Goal: Task Accomplishment & Management: Manage account settings

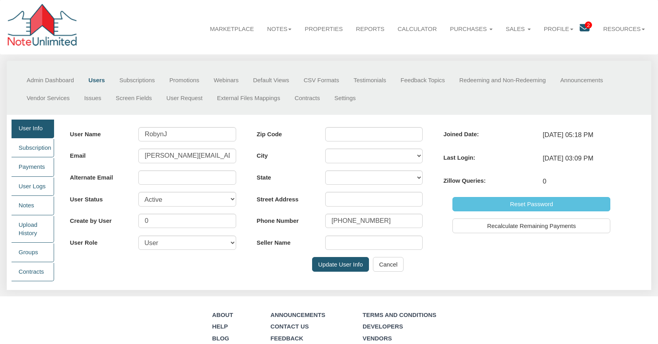
scroll to position [47, 0]
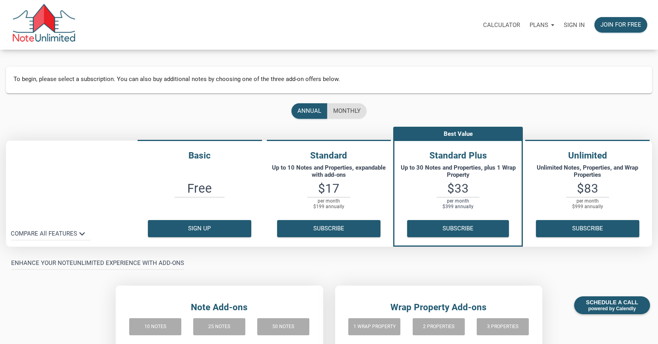
click at [572, 25] on p "Sign in" at bounding box center [574, 24] width 21 height 7
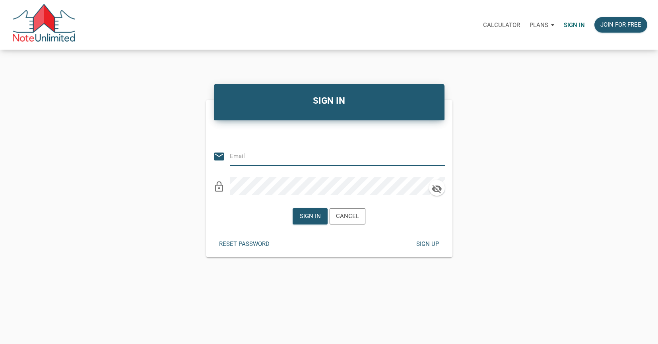
click at [241, 158] on input "email" at bounding box center [331, 156] width 203 height 18
click at [233, 157] on input "email" at bounding box center [331, 156] width 203 height 18
click at [232, 157] on input "email" at bounding box center [331, 156] width 203 height 18
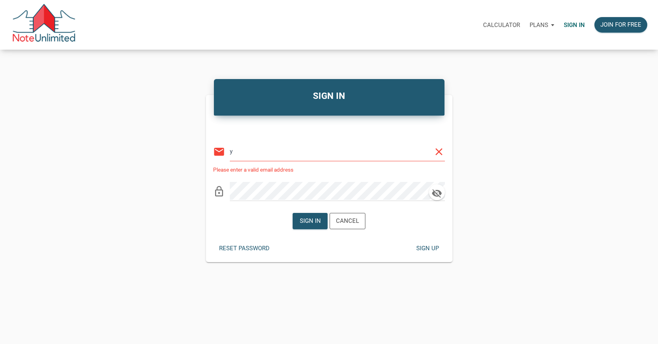
type input "[PERSON_NAME][EMAIL_ADDRESS][DOMAIN_NAME]"
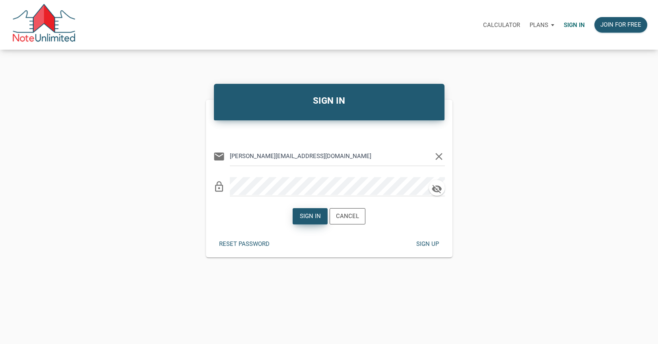
click at [308, 218] on div "Sign in" at bounding box center [310, 216] width 21 height 9
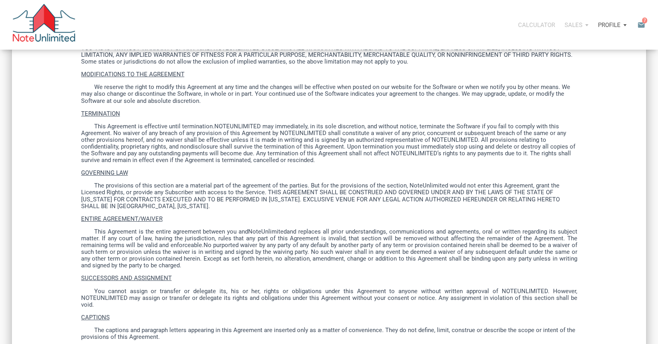
scroll to position [1914, 0]
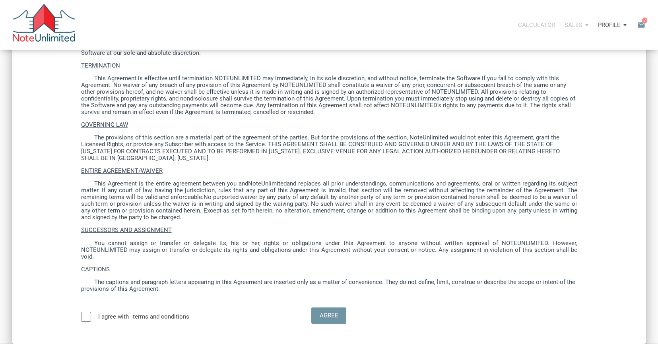
click at [86, 312] on div at bounding box center [86, 317] width 10 height 10
click at [329, 311] on div "Agree" at bounding box center [329, 315] width 19 height 9
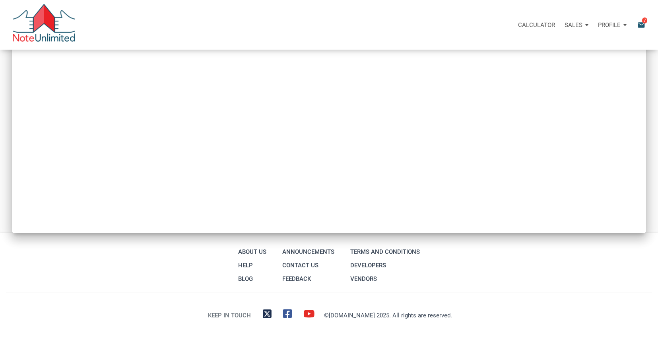
type input "Introduction to new features"
select select
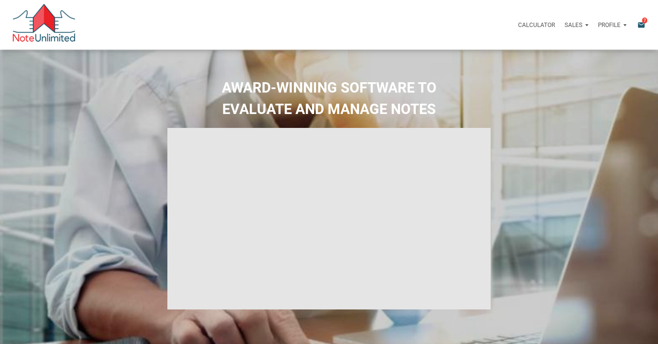
click at [624, 24] on div "Profile" at bounding box center [612, 25] width 38 height 24
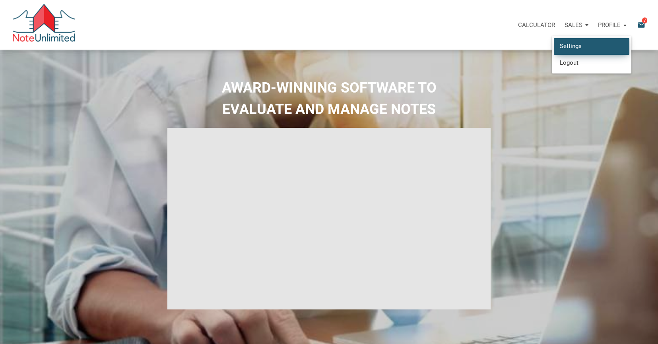
click at [569, 45] on link "Settings" at bounding box center [592, 46] width 76 height 16
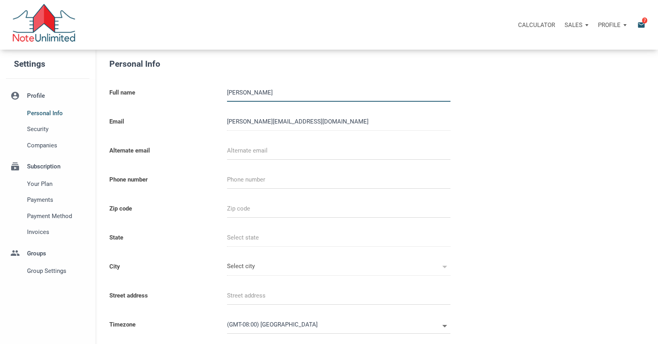
select select
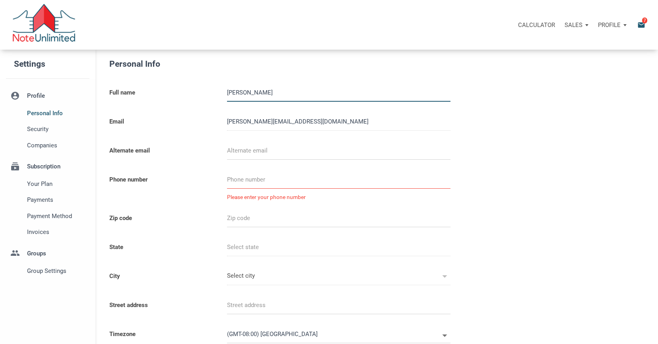
click at [42, 167] on li "subscriptions Subscription Your plan Payments Payment Method Invoices" at bounding box center [47, 197] width 95 height 87
click at [37, 184] on span "Your plan" at bounding box center [56, 184] width 59 height 10
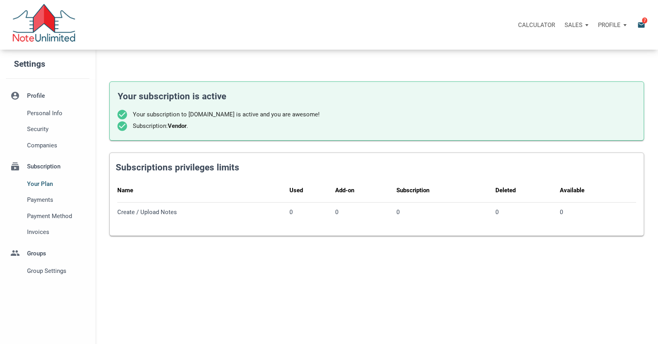
click at [128, 214] on div "Create / Upload Notes" at bounding box center [201, 212] width 169 height 7
click at [152, 213] on div "Create / Upload Notes" at bounding box center [201, 212] width 169 height 7
click at [40, 215] on span "Payment Method" at bounding box center [56, 217] width 59 height 10
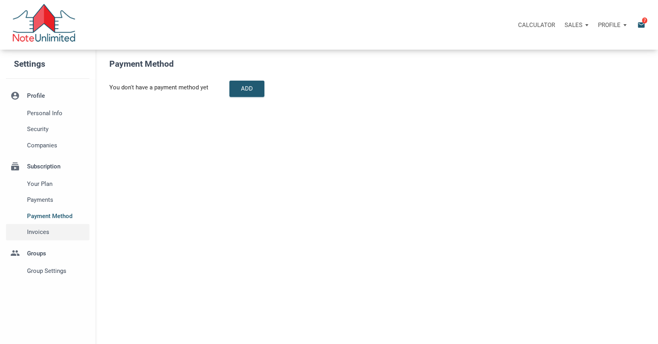
click at [35, 234] on span "Invoices" at bounding box center [56, 233] width 59 height 10
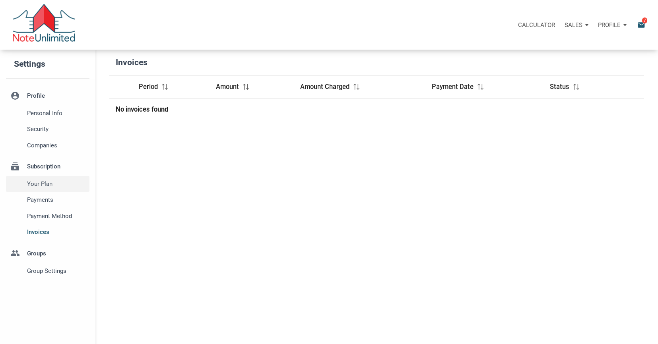
click at [37, 185] on span "Your plan" at bounding box center [56, 184] width 59 height 10
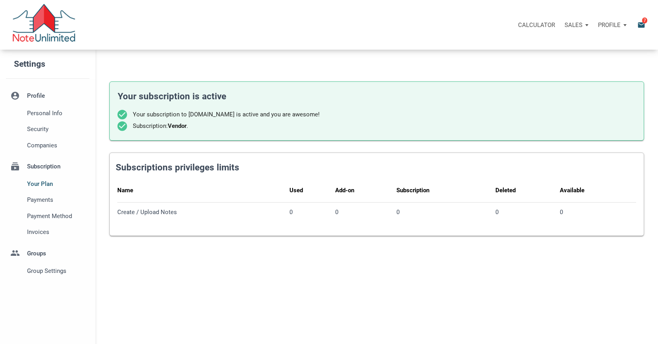
click at [135, 214] on div "Create / Upload Notes" at bounding box center [201, 212] width 169 height 7
click at [156, 212] on div "Create / Upload Notes" at bounding box center [201, 212] width 169 height 7
click at [149, 193] on div "Name" at bounding box center [201, 191] width 169 height 13
click at [367, 199] on th "Add-on" at bounding box center [365, 191] width 61 height 23
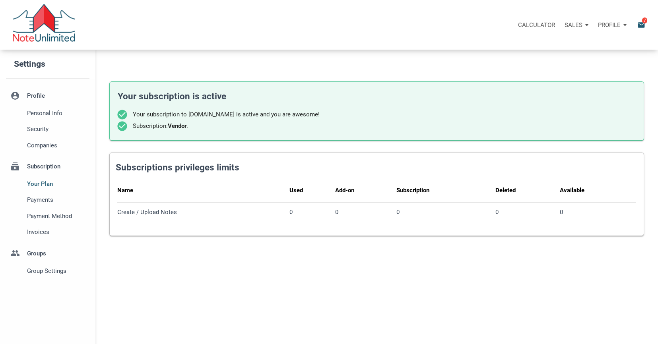
click at [519, 202] on th "Deleted" at bounding box center [528, 191] width 64 height 23
click at [36, 270] on span "Group Settings" at bounding box center [56, 271] width 59 height 10
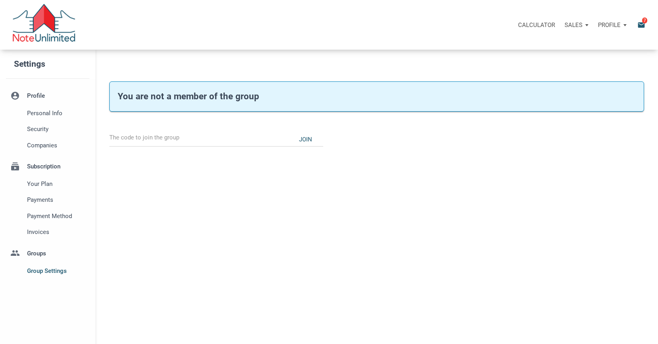
click at [40, 254] on li "group Groups Group Settings" at bounding box center [47, 260] width 95 height 39
click at [40, 113] on span "Personal Info" at bounding box center [56, 114] width 59 height 10
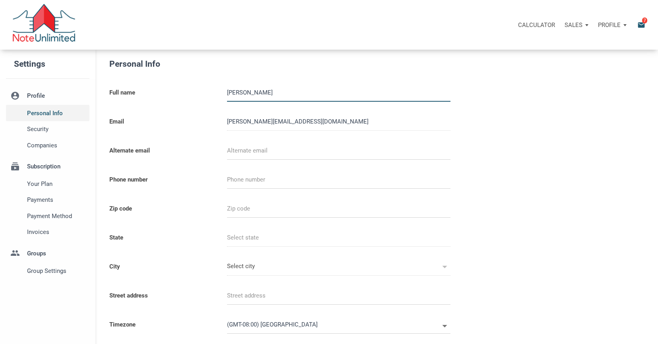
select select
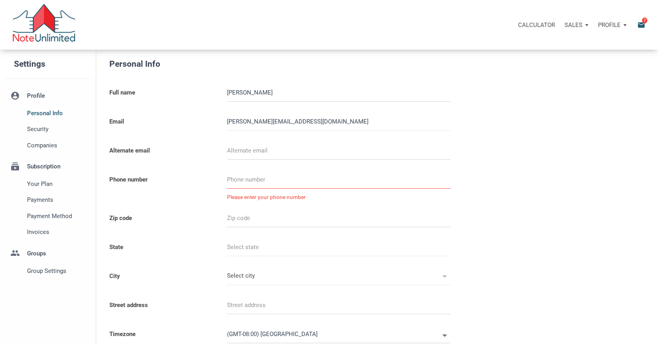
click at [625, 24] on div "Profile" at bounding box center [612, 25] width 38 height 24
click at [567, 62] on link "Logout" at bounding box center [592, 62] width 76 height 16
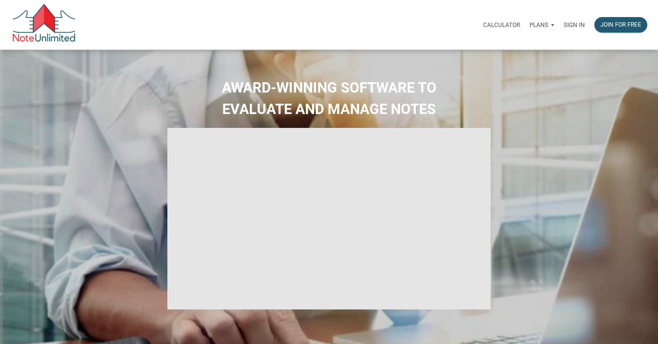
click at [573, 25] on p "Sign in" at bounding box center [574, 24] width 21 height 7
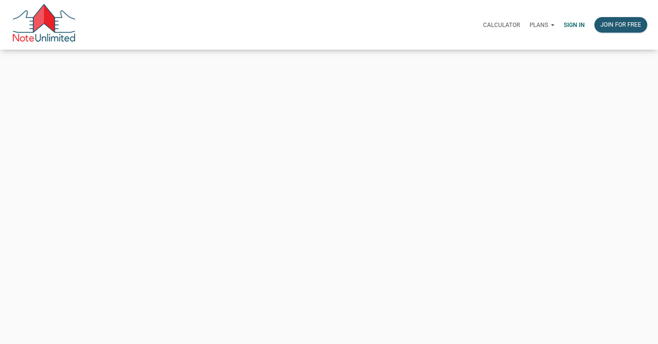
click at [573, 25] on p "Sign in" at bounding box center [574, 24] width 21 height 7
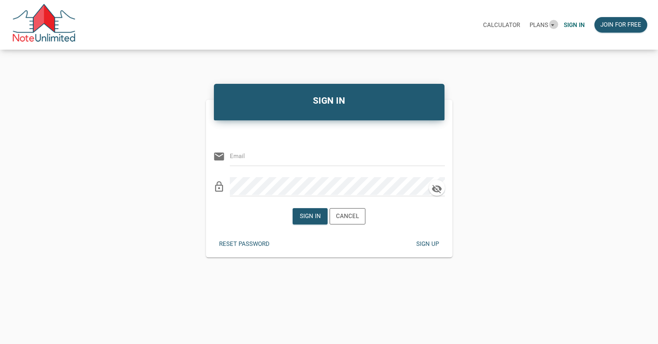
click at [554, 24] on div "Plans" at bounding box center [542, 25] width 34 height 24
click at [582, 35] on div "Sign in" at bounding box center [574, 24] width 31 height 25
click at [580, 25] on p "Sign in" at bounding box center [574, 24] width 21 height 7
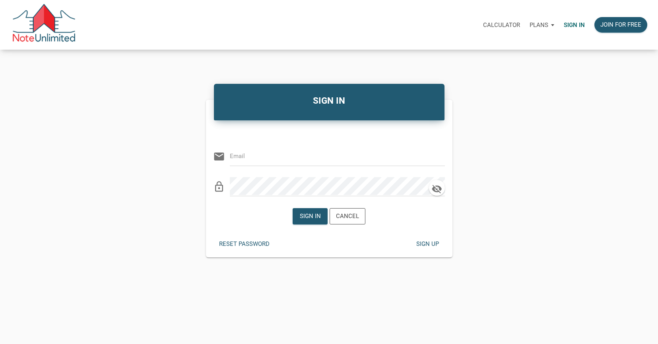
click at [573, 24] on p "Sign in" at bounding box center [574, 24] width 21 height 7
click at [583, 25] on p "Sign in" at bounding box center [574, 24] width 21 height 7
click at [577, 25] on p "Sign in" at bounding box center [574, 24] width 21 height 7
click at [571, 25] on p "Sign in" at bounding box center [574, 24] width 21 height 7
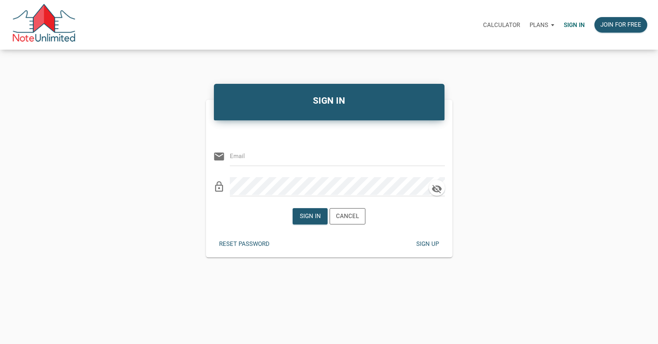
click at [577, 25] on p "Sign in" at bounding box center [574, 24] width 21 height 7
click at [569, 24] on p "Sign in" at bounding box center [574, 24] width 21 height 7
click at [575, 25] on p "Sign in" at bounding box center [574, 24] width 21 height 7
click at [571, 25] on p "Sign in" at bounding box center [574, 24] width 21 height 7
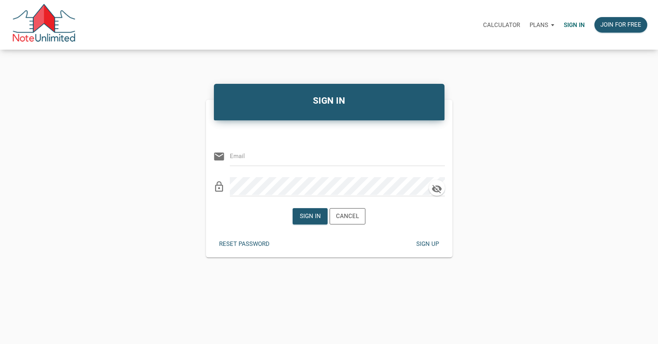
click at [239, 158] on input "email" at bounding box center [331, 156] width 203 height 18
click at [231, 157] on input "email" at bounding box center [331, 156] width 203 height 18
type input "[EMAIL_ADDRESS][DOMAIN_NAME]"
click at [306, 218] on div "Sign in" at bounding box center [310, 216] width 21 height 9
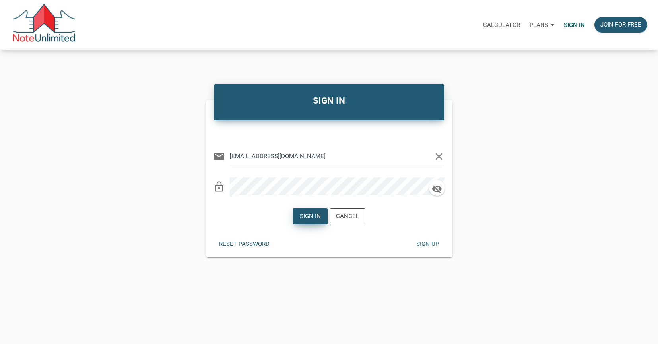
click at [306, 218] on div "Calculator Plans Personal Business Sign in Join for free SIGN IN Or Be Classica…" at bounding box center [329, 197] width 658 height 394
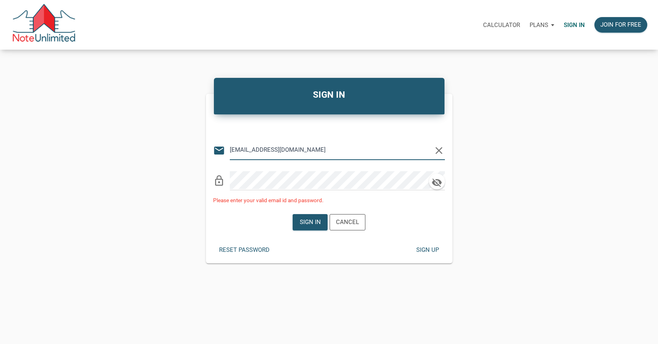
click at [358, 156] on input "[EMAIL_ADDRESS][DOMAIN_NAME]" at bounding box center [331, 150] width 203 height 18
drag, startPoint x: 358, startPoint y: 151, endPoint x: 230, endPoint y: 153, distance: 128.1
click at [230, 153] on div "email [EMAIL_ADDRESS][DOMAIN_NAME] clear" at bounding box center [329, 148] width 232 height 24
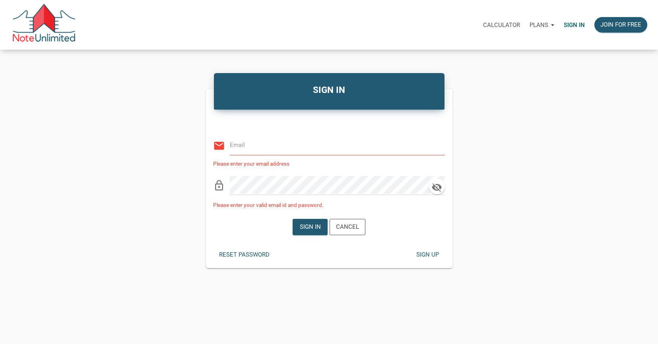
click at [124, 160] on div "SIGN IN Or Be Classical email Please enter your email address lock_outline Plea…" at bounding box center [329, 170] width 658 height 196
click at [235, 148] on input "email" at bounding box center [331, 145] width 203 height 18
type input "[PERSON_NAME][EMAIL_ADDRESS][DOMAIN_NAME]"
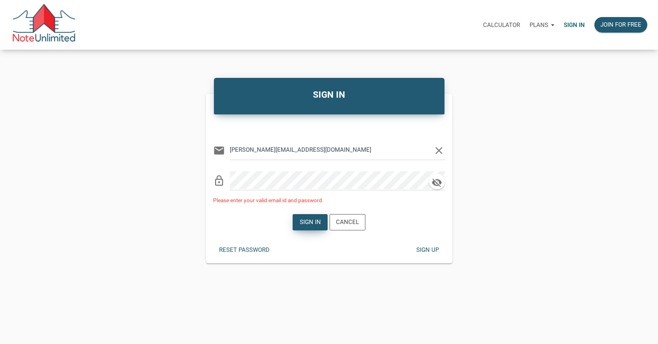
click at [308, 221] on div "Sign in" at bounding box center [310, 222] width 21 height 9
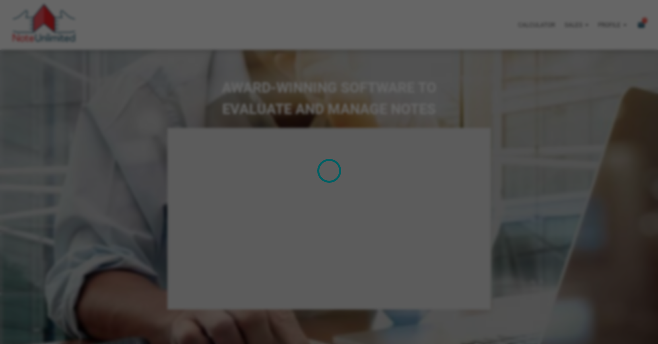
type input "Introduction to new features"
select select
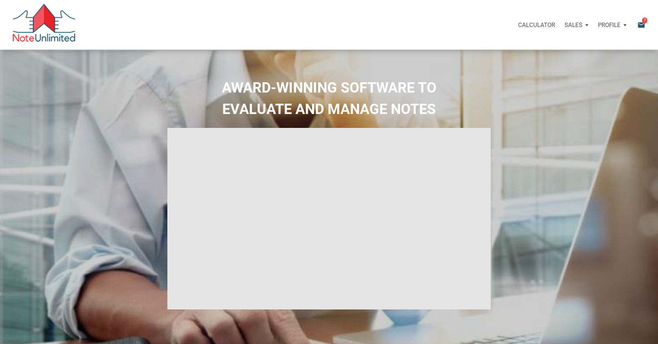
click at [625, 25] on div "Profile" at bounding box center [612, 25] width 38 height 24
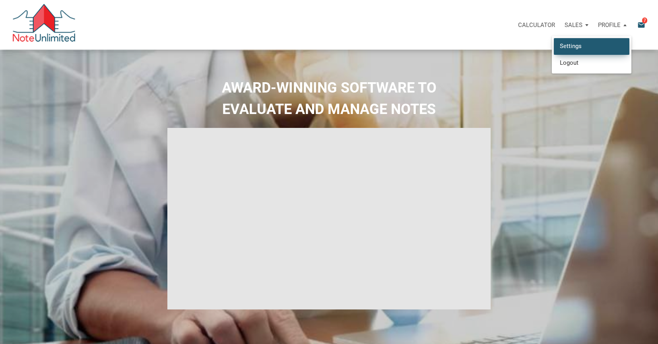
click at [574, 47] on link "Settings" at bounding box center [592, 46] width 76 height 16
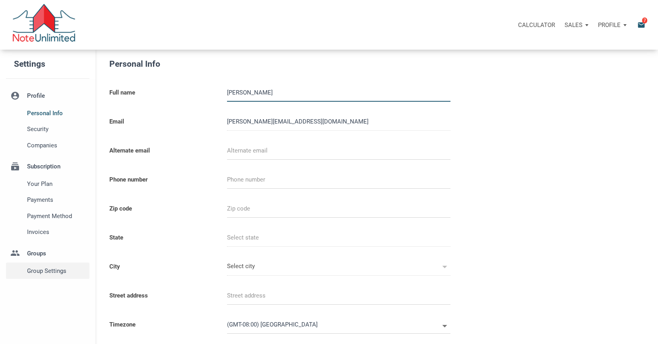
select select
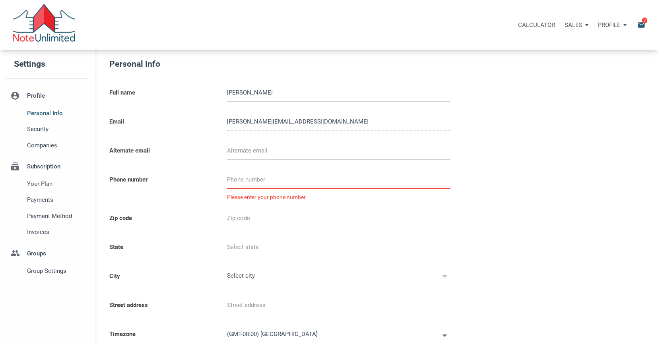
click at [42, 169] on li "subscriptions Subscription Your plan Payments Payment Method Invoices" at bounding box center [47, 197] width 95 height 87
click at [624, 26] on div "Profile" at bounding box center [612, 25] width 38 height 24
click at [35, 183] on span "Your plan" at bounding box center [56, 184] width 59 height 10
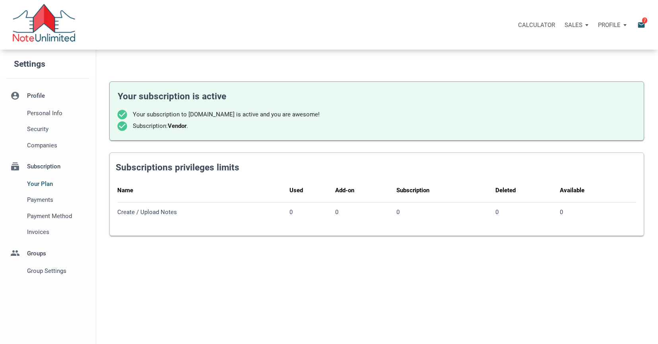
click at [153, 213] on div "Create / Upload Notes" at bounding box center [201, 212] width 169 height 7
click at [478, 225] on div "Name Used Add-on Subscription Deleted Available Create / Upload Notes 0 0 0 0 0" at bounding box center [377, 204] width 534 height 60
click at [625, 24] on div "Profile" at bounding box center [612, 25] width 38 height 24
click at [570, 45] on link "Settings" at bounding box center [592, 46] width 76 height 16
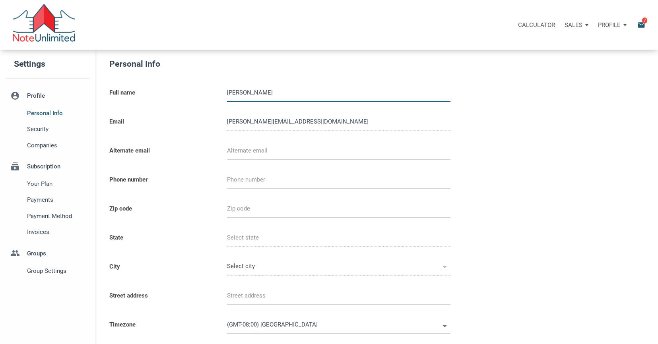
click at [626, 25] on div "Profile" at bounding box center [612, 25] width 38 height 24
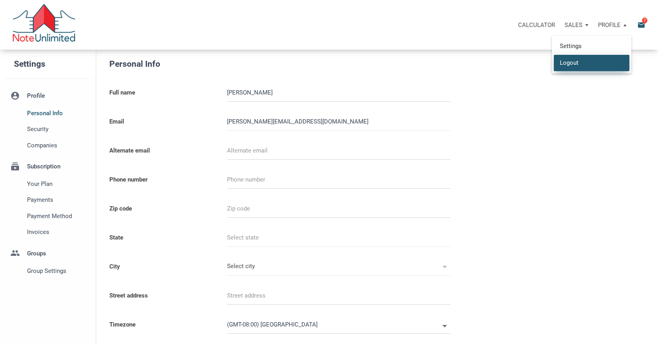
select select
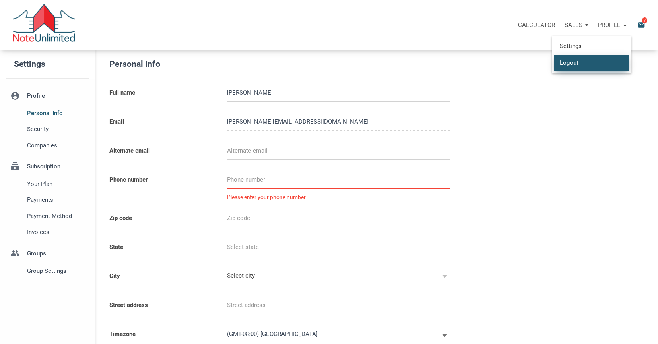
click at [572, 64] on link "Logout" at bounding box center [592, 62] width 76 height 16
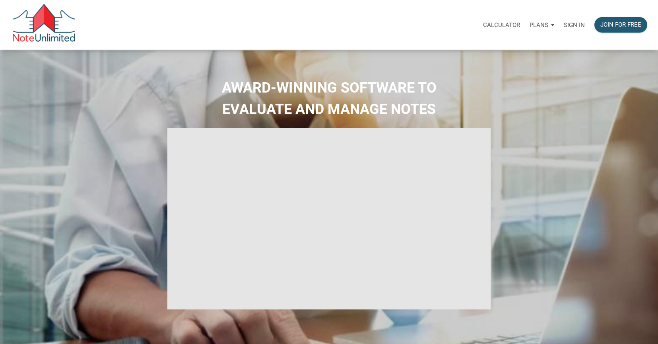
click at [574, 25] on p "Sign in" at bounding box center [574, 24] width 21 height 7
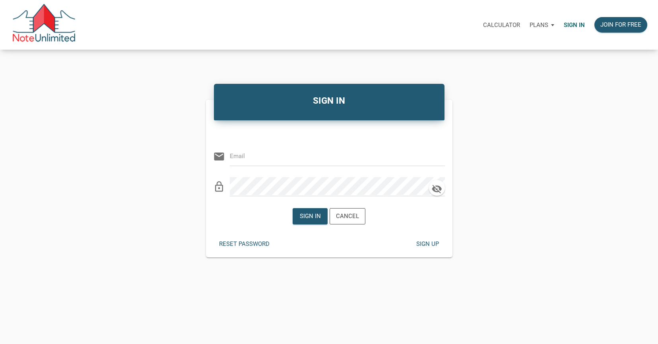
type input "[PERSON_NAME][EMAIL_ADDRESS][DOMAIN_NAME]"
click at [313, 216] on div "Sign in" at bounding box center [310, 216] width 21 height 9
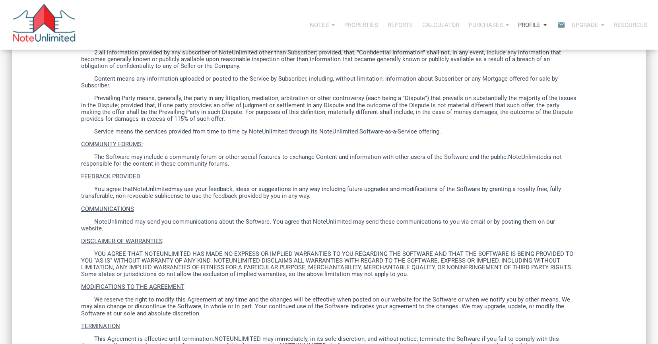
scroll to position [2005, 0]
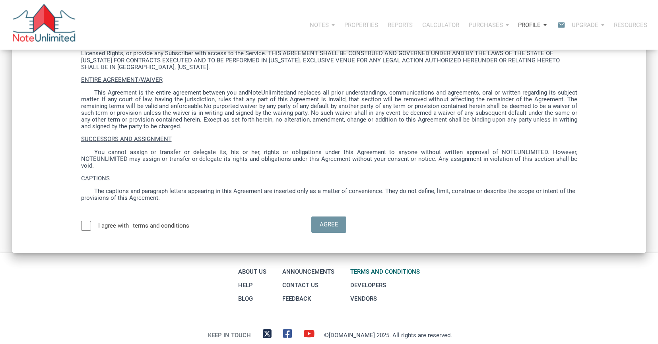
click at [86, 221] on div at bounding box center [86, 226] width 10 height 10
click at [323, 220] on div "Agree" at bounding box center [329, 224] width 19 height 9
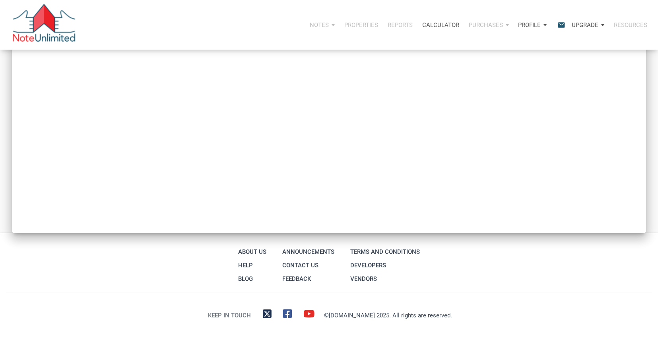
type input "Introduction to new features"
select select
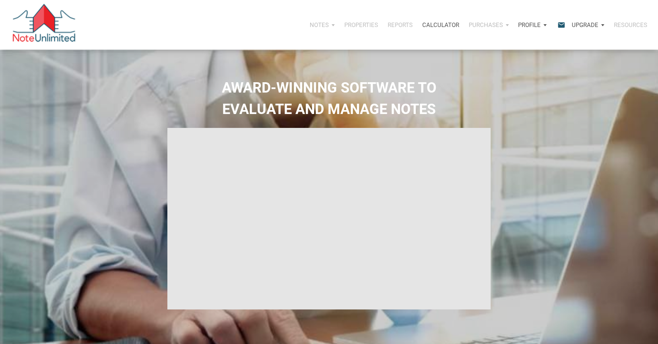
click at [546, 24] on div "Profile" at bounding box center [533, 25] width 38 height 24
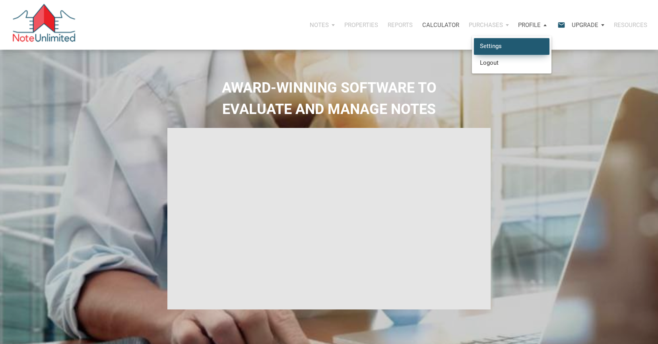
click at [501, 47] on link "Settings" at bounding box center [512, 46] width 76 height 16
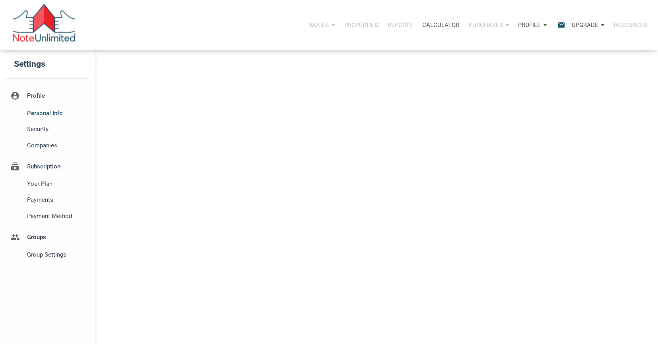
select select
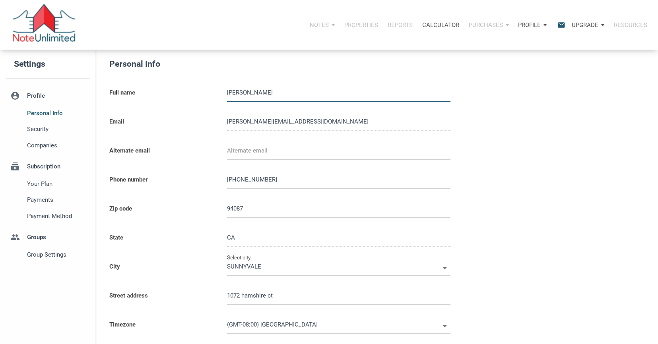
type input "[PHONE_NUMBER]"
select select
click at [43, 167] on li "subscriptions Subscription Your plan Payments Payment Method" at bounding box center [47, 189] width 95 height 71
click at [33, 166] on li "subscriptions Subscription Your plan Payments Payment Method" at bounding box center [47, 189] width 95 height 71
click at [13, 168] on li "subscriptions Subscription Your plan Payments Payment Method" at bounding box center [47, 189] width 95 height 71
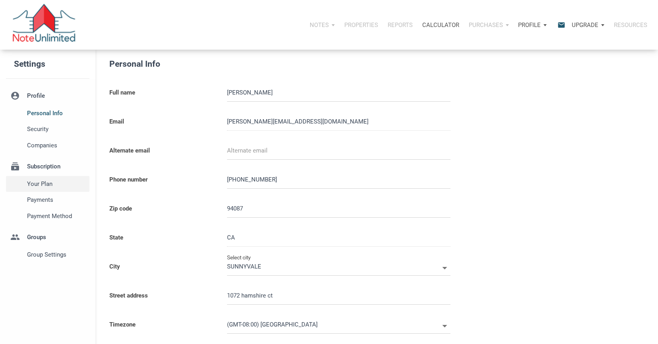
click at [34, 186] on span "Your plan" at bounding box center [56, 184] width 59 height 10
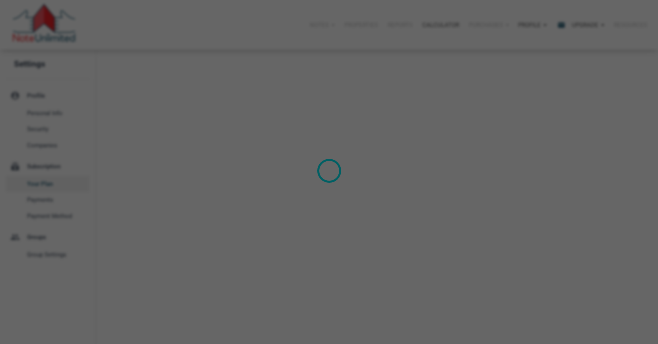
click at [34, 186] on div "Loading" at bounding box center [329, 172] width 658 height 344
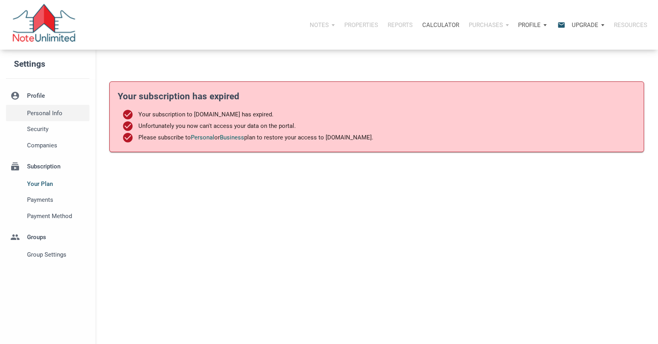
click at [41, 113] on span "Personal Info" at bounding box center [56, 114] width 59 height 10
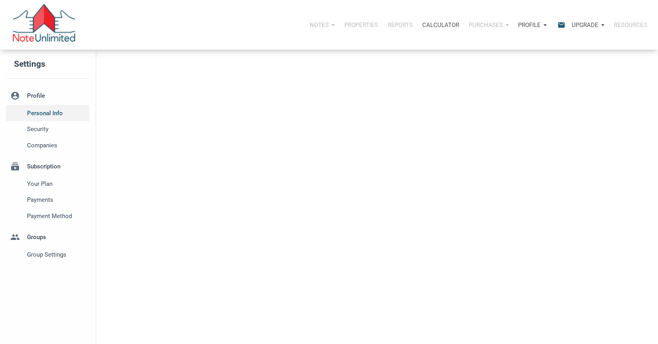
select select
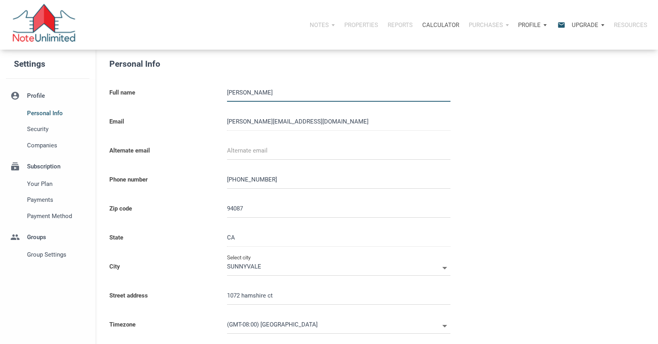
type input "[PHONE_NUMBER]"
select select
click at [38, 96] on li "account_circle Profile Personal Info Security Companies" at bounding box center [47, 120] width 95 height 67
click at [37, 240] on li "group Groups Group Settings" at bounding box center [47, 243] width 95 height 39
click at [604, 25] on div "Upgrade" at bounding box center [588, 25] width 42 height 24
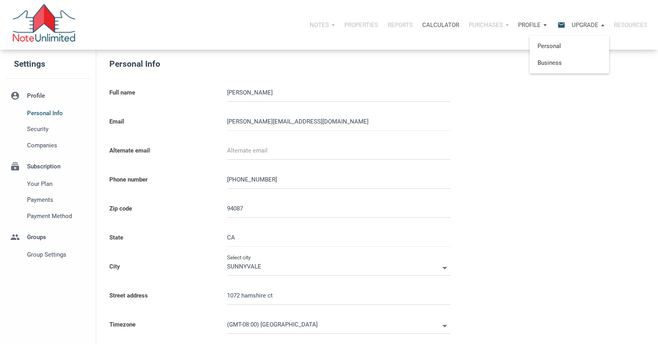
click at [545, 29] on div "Profile" at bounding box center [533, 25] width 38 height 24
click at [490, 63] on link "Logout" at bounding box center [512, 62] width 76 height 16
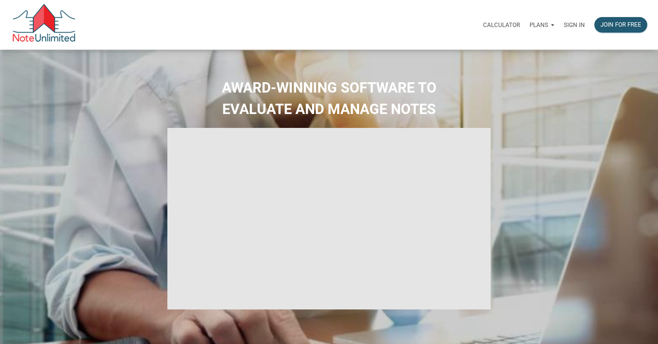
click at [575, 25] on p "Sign in" at bounding box center [574, 24] width 21 height 7
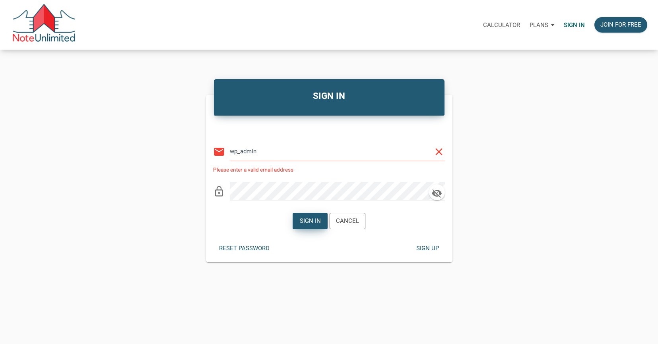
click at [309, 221] on div "Sign in" at bounding box center [310, 221] width 21 height 9
type input "[EMAIL_ADDRESS][DOMAIN_NAME]"
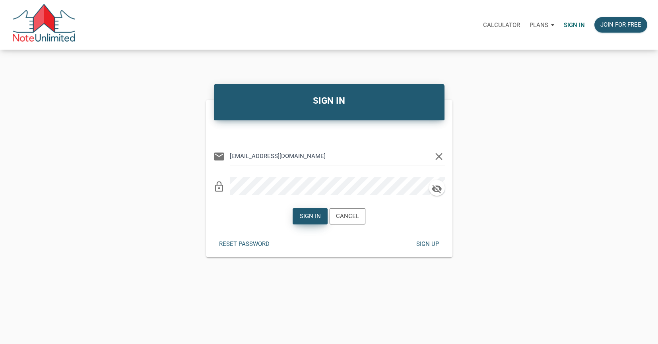
click at [307, 217] on div "Sign in" at bounding box center [310, 216] width 21 height 9
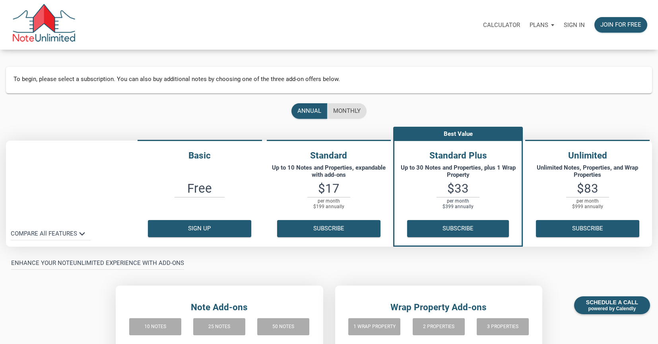
click at [573, 25] on p "Sign in" at bounding box center [574, 24] width 21 height 7
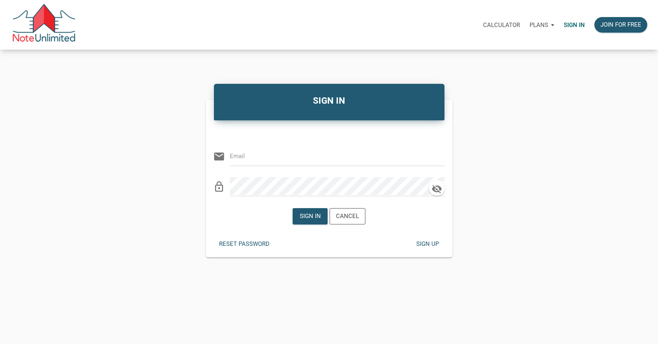
type input "[PERSON_NAME][EMAIL_ADDRESS][DOMAIN_NAME]"
click at [311, 217] on div "Sign in" at bounding box center [310, 216] width 21 height 9
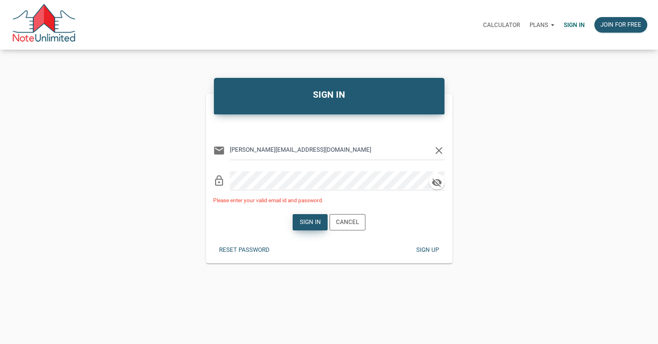
click at [311, 217] on div "Sign in" at bounding box center [310, 223] width 34 height 16
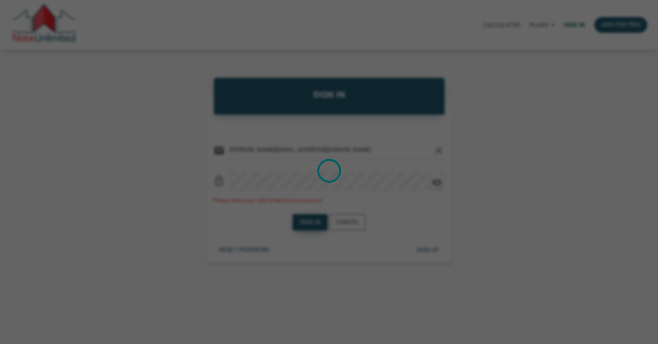
click at [311, 217] on div "Loading" at bounding box center [329, 172] width 658 height 344
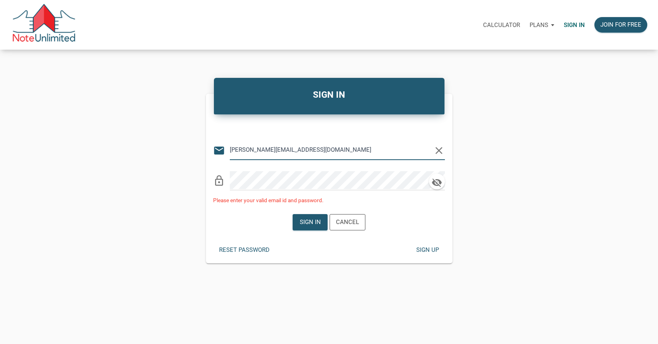
drag, startPoint x: 290, startPoint y: 154, endPoint x: 218, endPoint y: 153, distance: 72.0
click at [218, 153] on div "email yakov@tdklabs.com clear" at bounding box center [329, 148] width 232 height 24
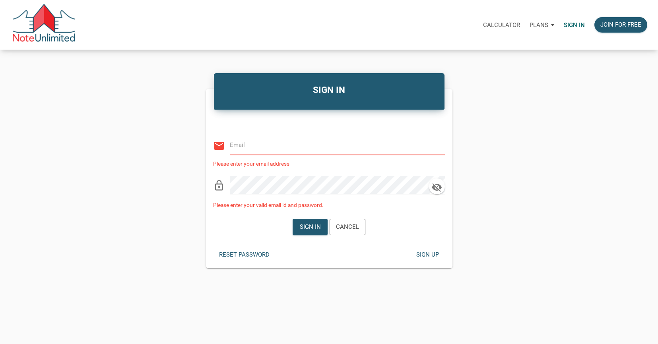
type input "[PERSON_NAME][EMAIL_ADDRESS][DOMAIN_NAME]"
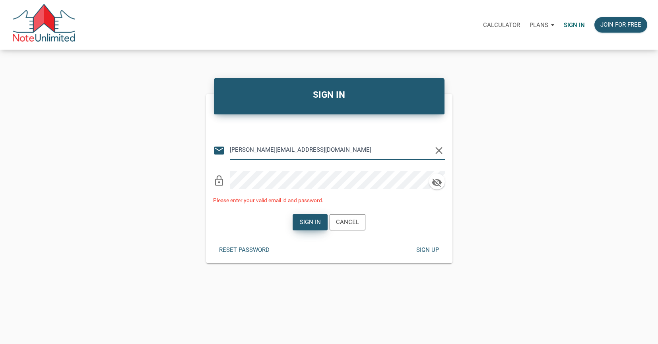
click at [311, 222] on div "Sign in" at bounding box center [310, 222] width 21 height 9
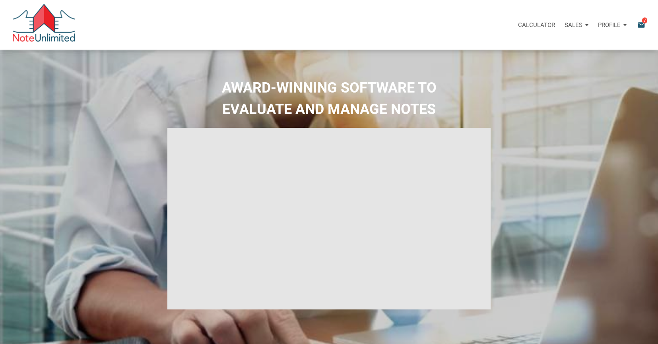
click at [626, 25] on div "Profile" at bounding box center [612, 25] width 38 height 24
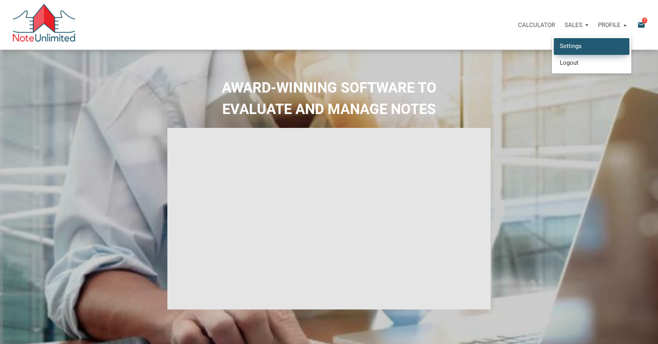
click at [571, 47] on link "Settings" at bounding box center [592, 46] width 76 height 16
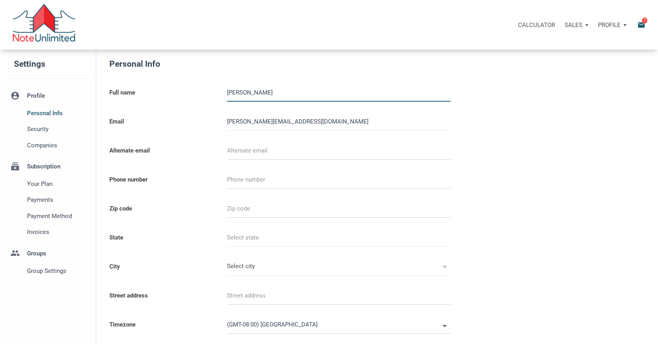
select select
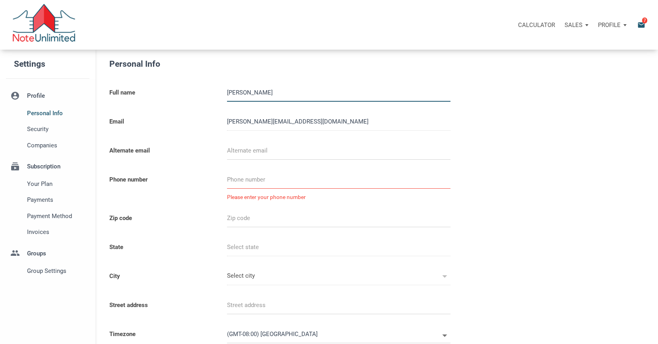
click at [624, 24] on div "Profile" at bounding box center [612, 25] width 38 height 24
click at [268, 61] on h5 "Personal Info" at bounding box center [303, 64] width 388 height 13
click at [642, 24] on icon "email" at bounding box center [642, 24] width 10 height 9
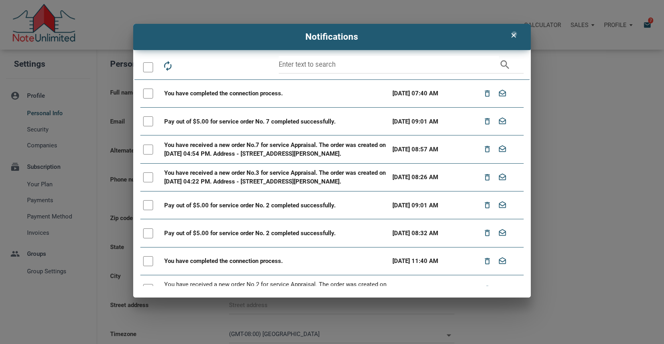
click at [515, 34] on icon "clear" at bounding box center [514, 35] width 10 height 8
